Goal: Task Accomplishment & Management: Use online tool/utility

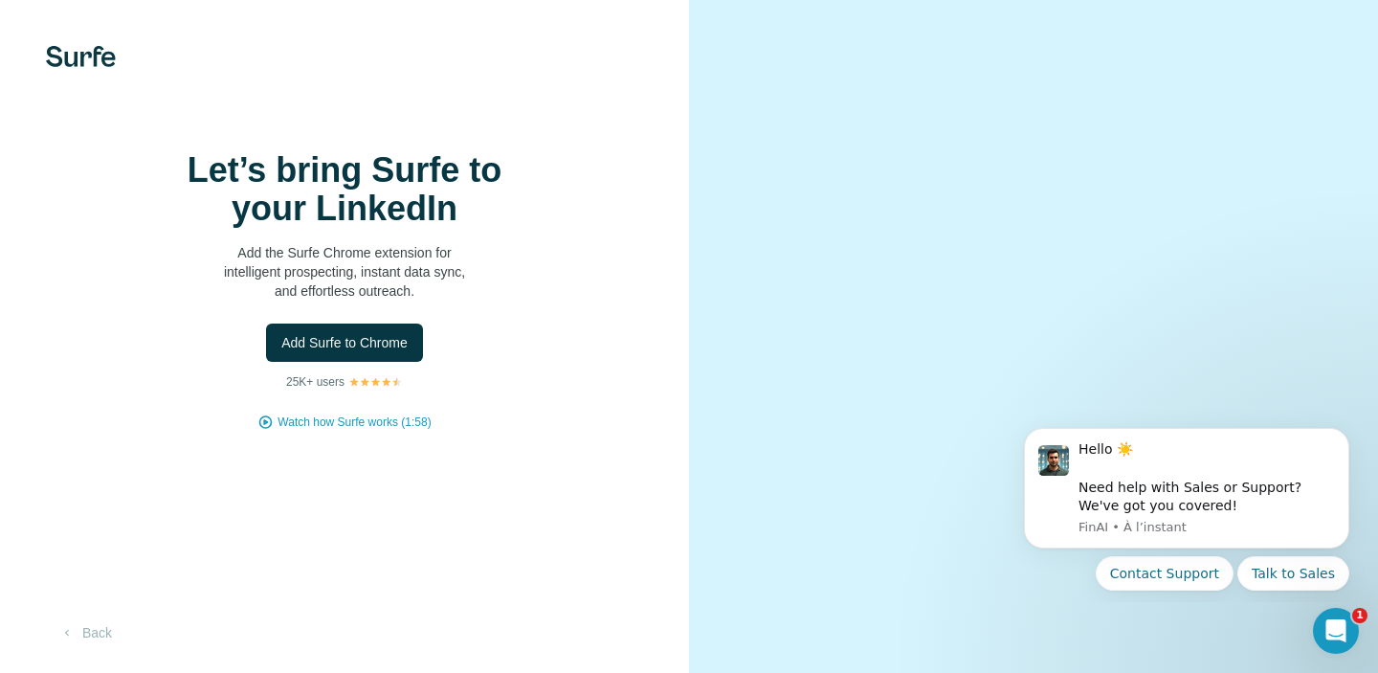
scroll to position [69, 0]
click at [381, 333] on span "Add Surfe to Chrome" at bounding box center [344, 342] width 126 height 19
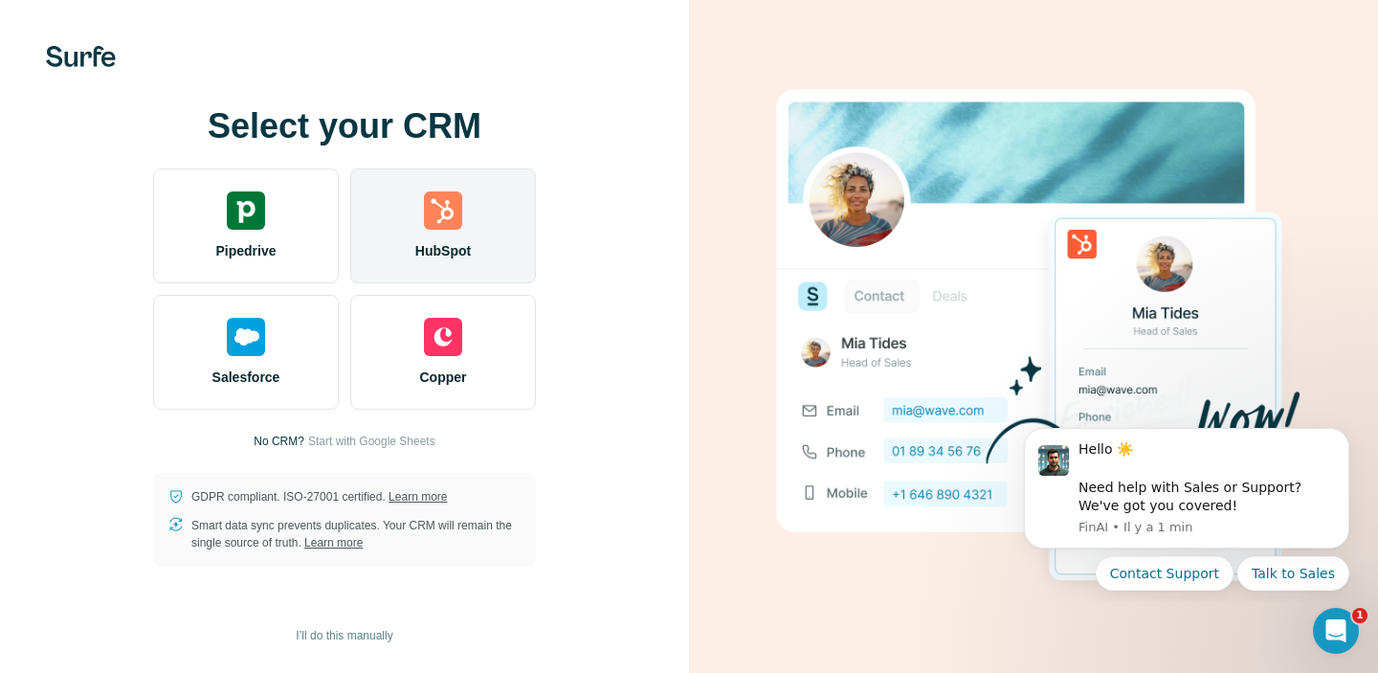
click at [449, 236] on div "HubSpot" at bounding box center [443, 225] width 186 height 115
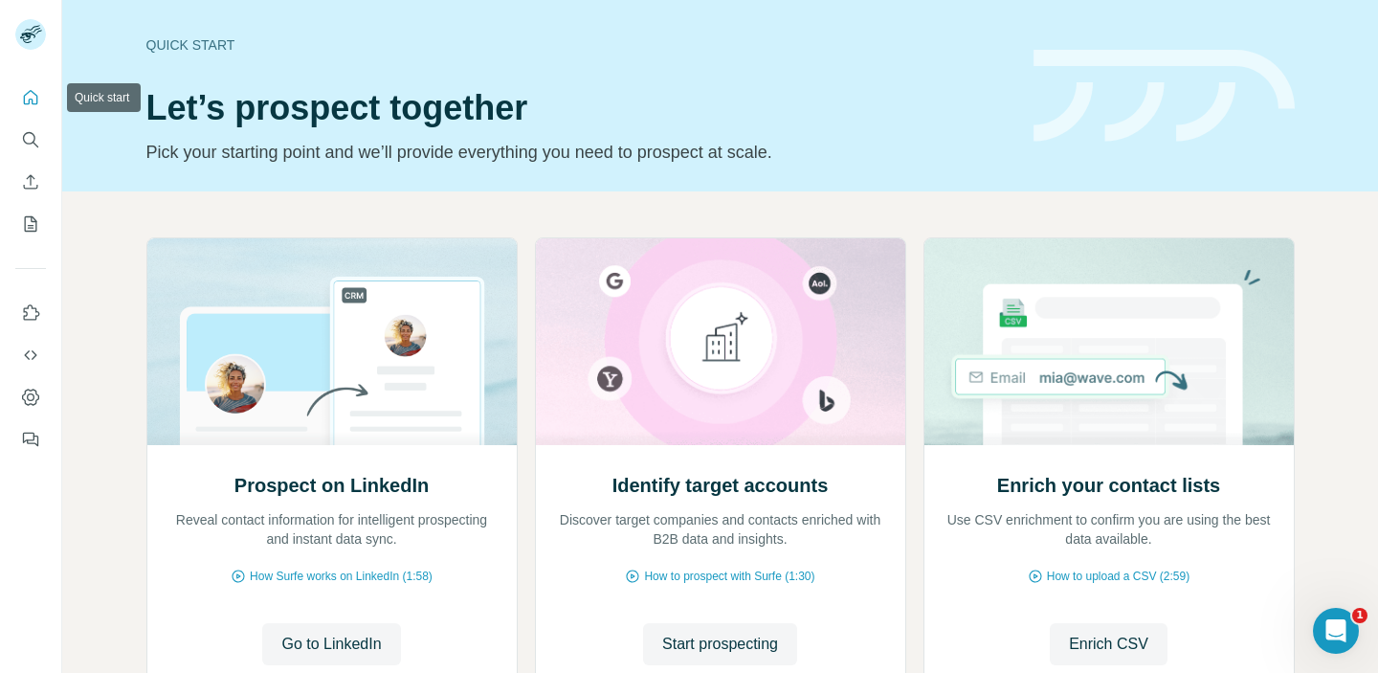
click at [25, 89] on icon "Quick start" at bounding box center [30, 97] width 19 height 19
click at [32, 99] on icon "Quick start" at bounding box center [31, 97] width 14 height 14
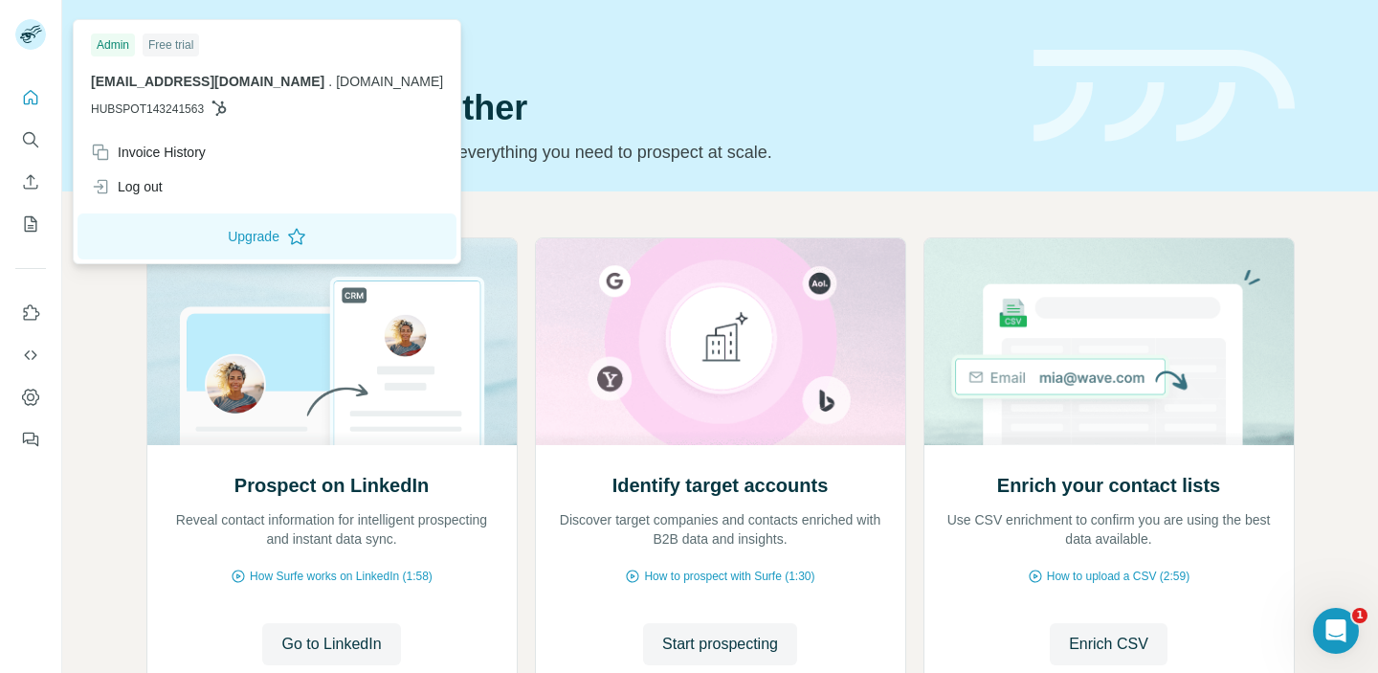
click at [35, 32] on rect at bounding box center [30, 34] width 31 height 31
click at [32, 93] on icon "Quick start" at bounding box center [30, 97] width 19 height 19
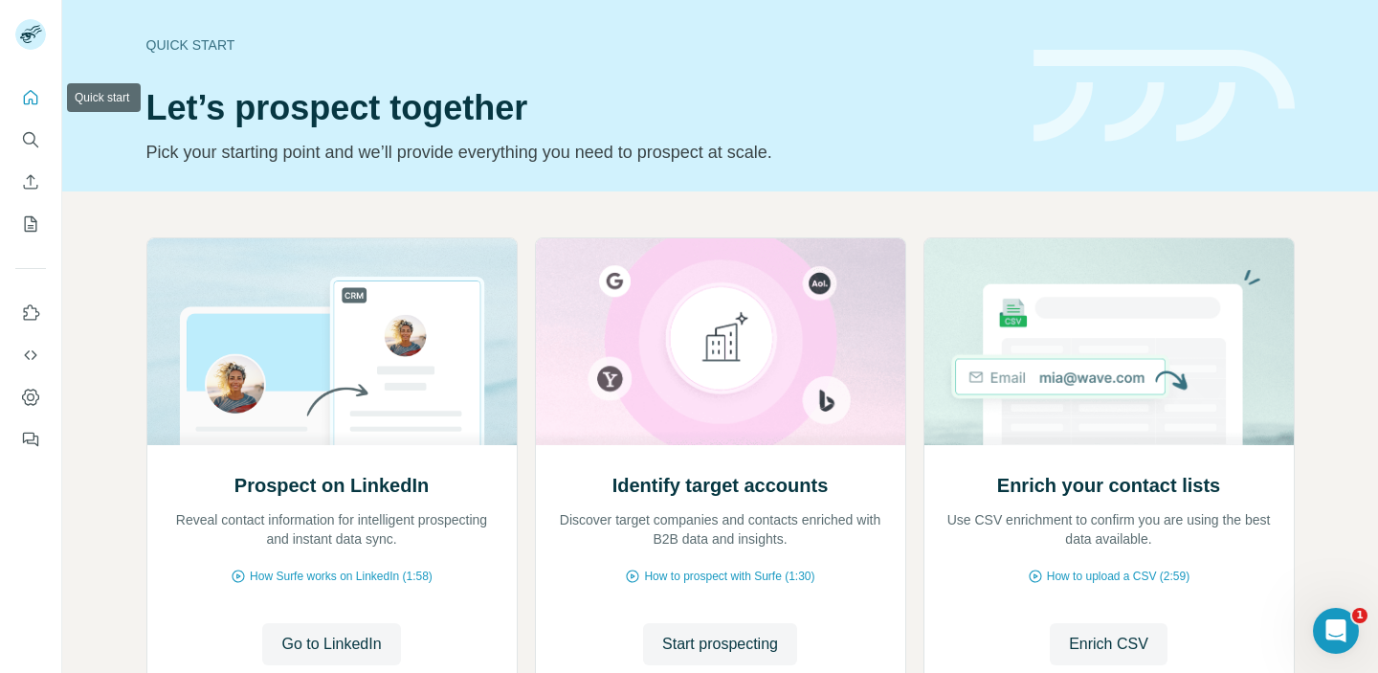
click at [34, 90] on icon "Quick start" at bounding box center [30, 97] width 19 height 19
click at [34, 147] on icon "Search" at bounding box center [30, 139] width 19 height 19
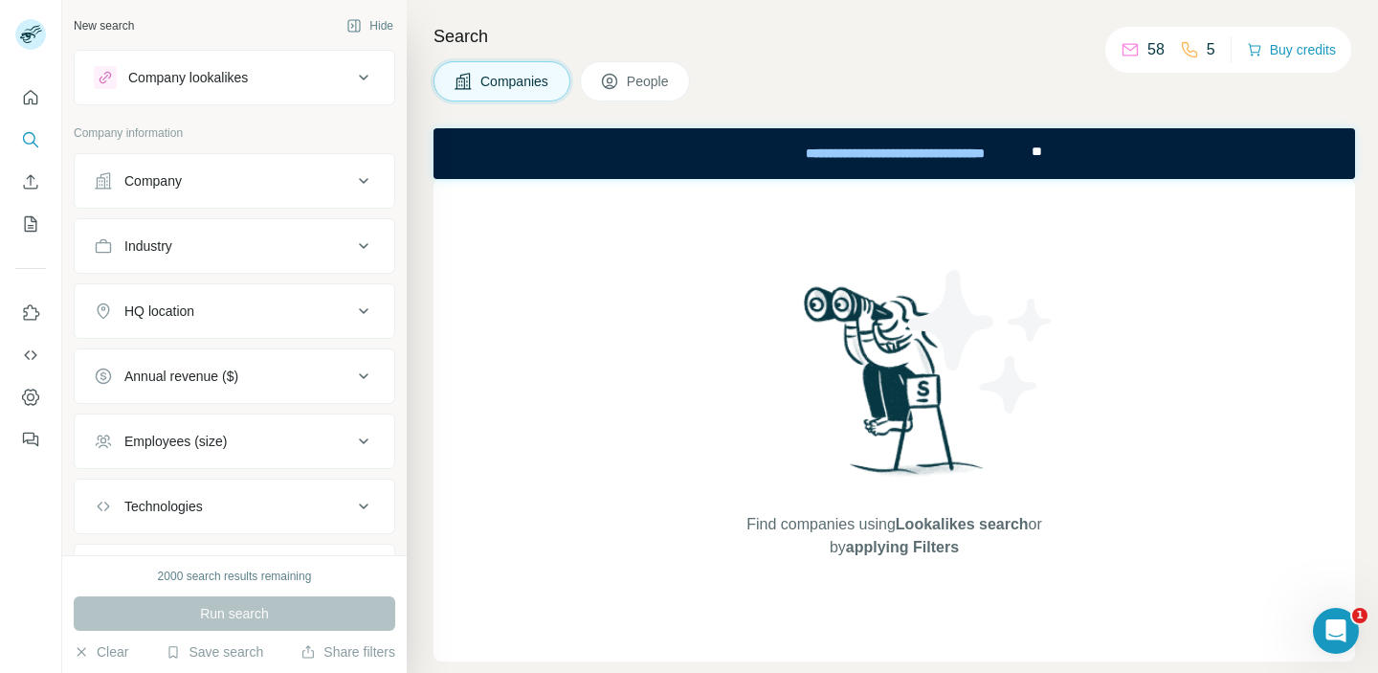
click at [508, 75] on span "Companies" at bounding box center [516, 81] width 70 height 19
click at [199, 187] on div "Company" at bounding box center [223, 180] width 258 height 19
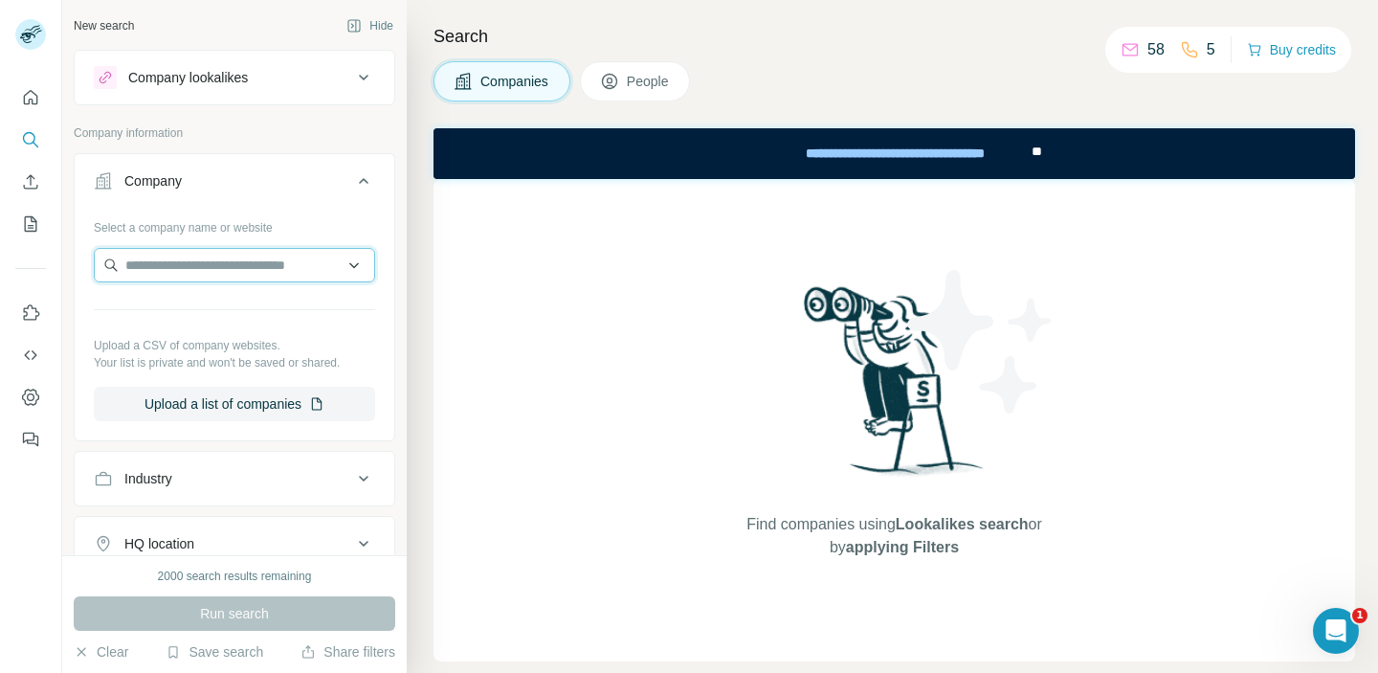
click at [193, 277] on input "text" at bounding box center [234, 265] width 281 height 34
type input "*"
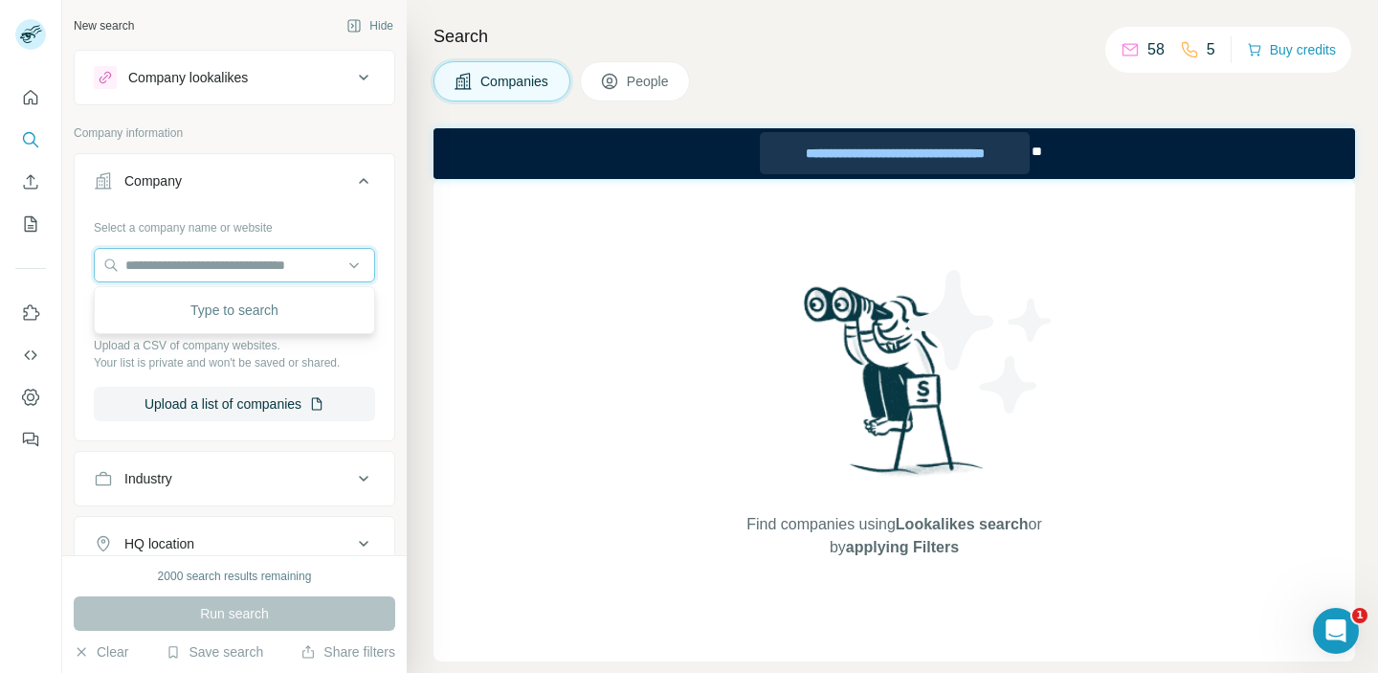
paste input "**********"
type input "**********"
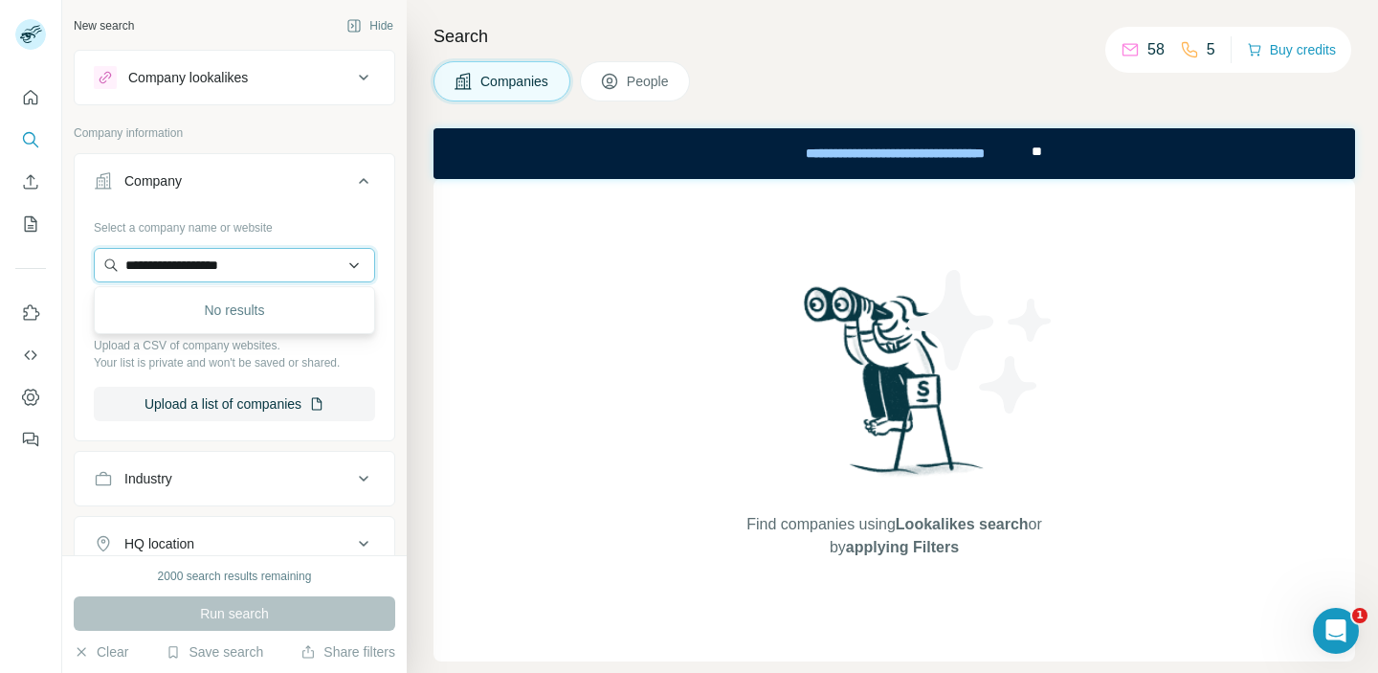
click at [361, 261] on input "**********" at bounding box center [234, 265] width 281 height 34
click at [353, 271] on input "**********" at bounding box center [234, 265] width 281 height 34
click at [223, 85] on div "Company lookalikes" at bounding box center [188, 77] width 120 height 19
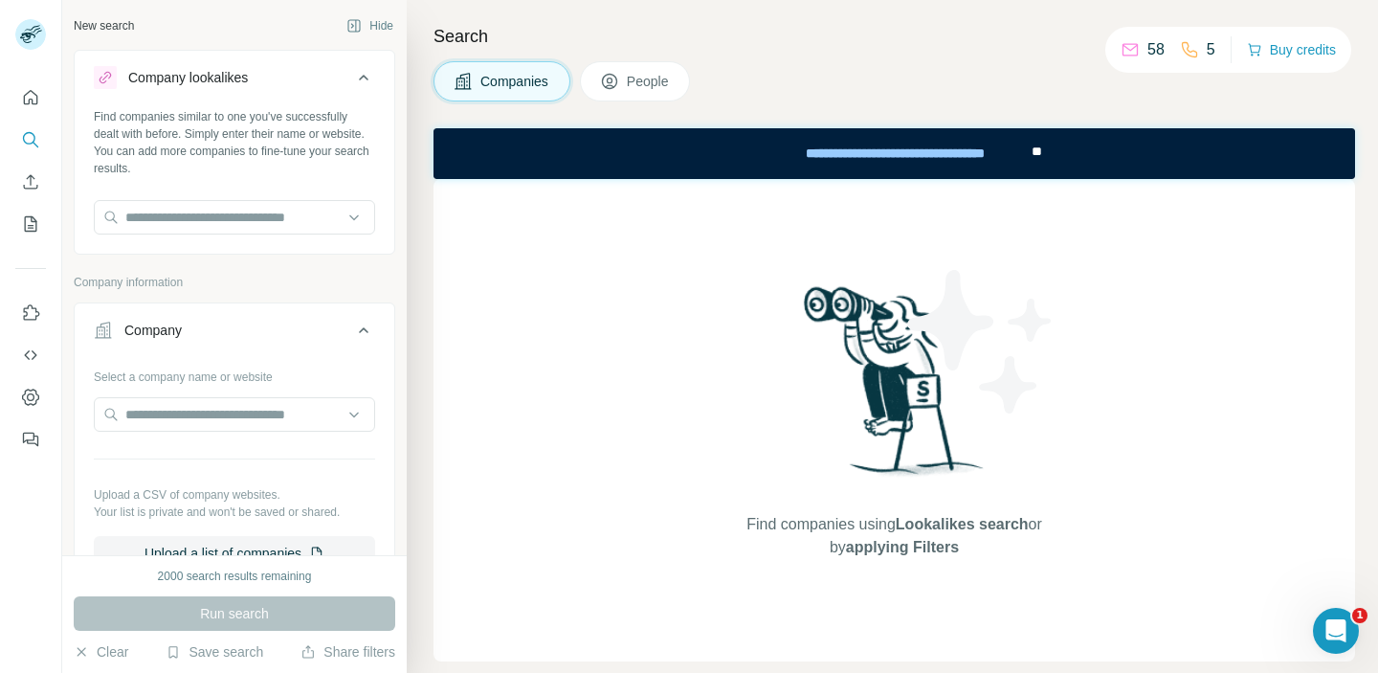
click at [223, 85] on div "Company lookalikes" at bounding box center [188, 77] width 120 height 19
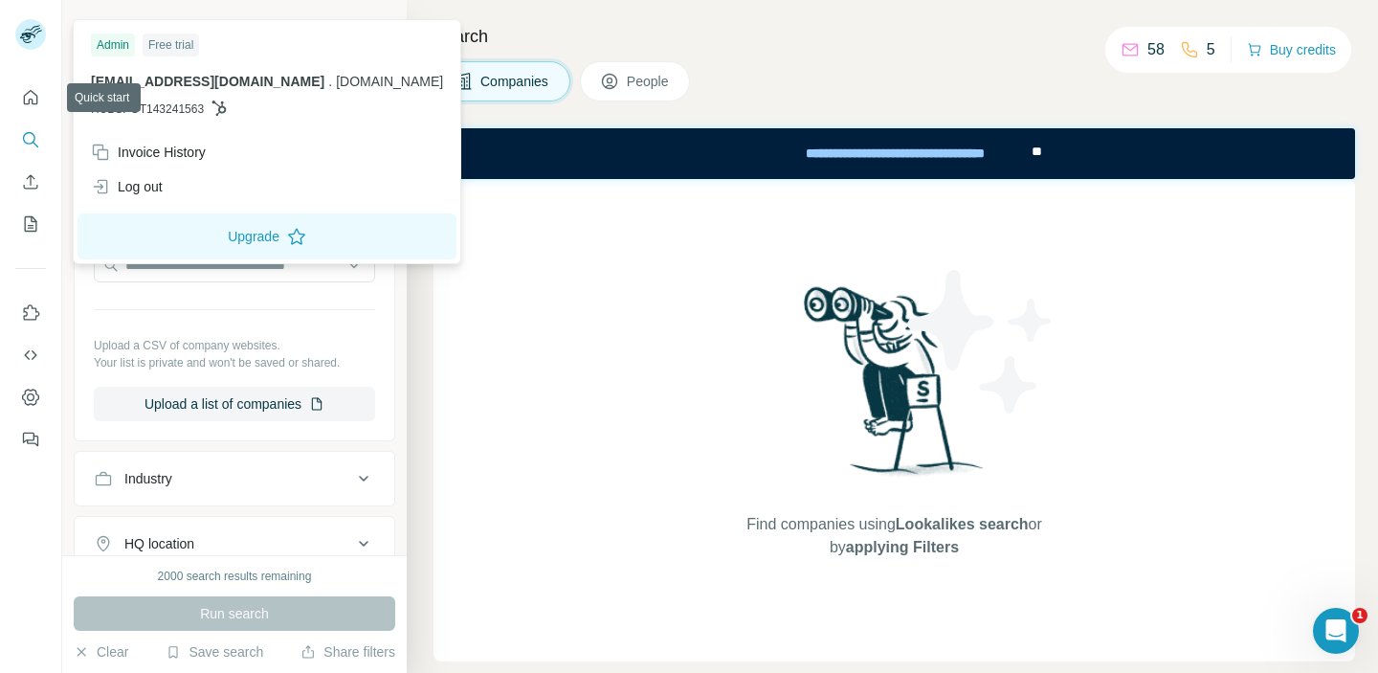
click at [34, 34] on g at bounding box center [30, 34] width 31 height 31
click at [31, 318] on icon "Use Surfe on LinkedIn" at bounding box center [30, 312] width 19 height 19
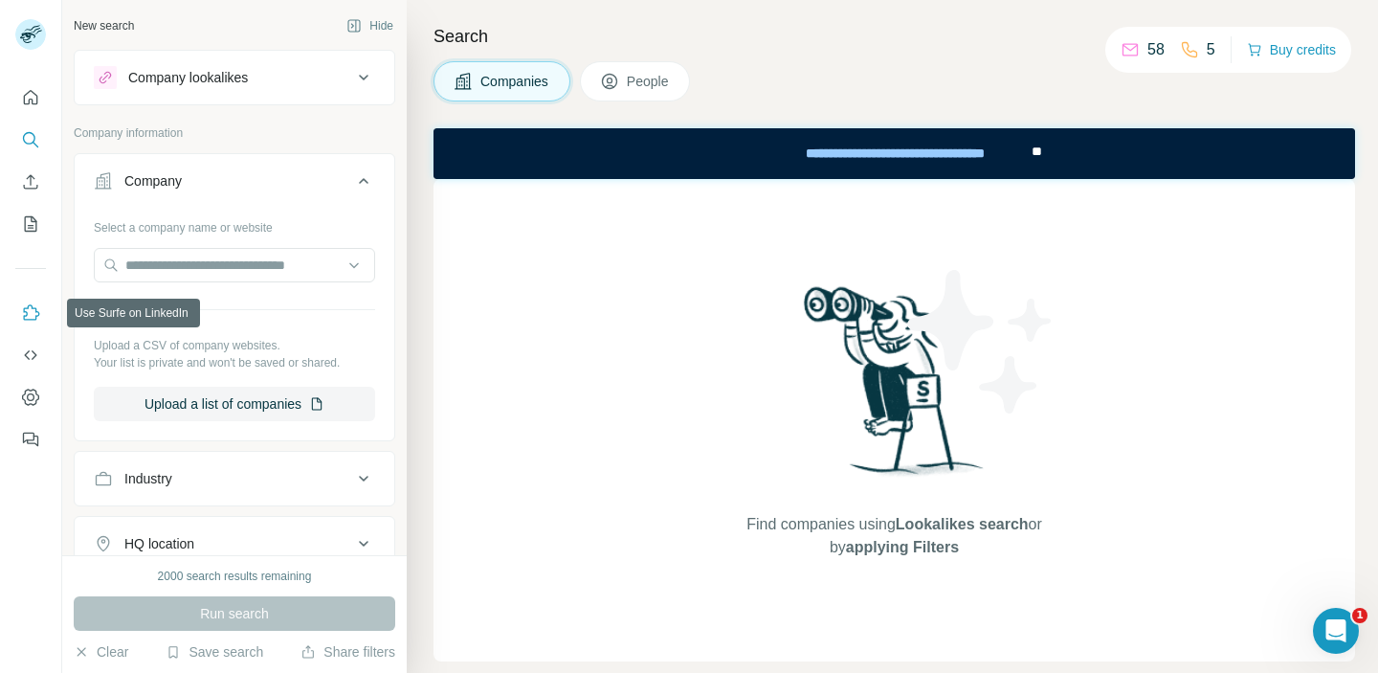
click at [34, 310] on icon "Use Surfe on LinkedIn" at bounding box center [30, 312] width 19 height 19
